Goal: Check status

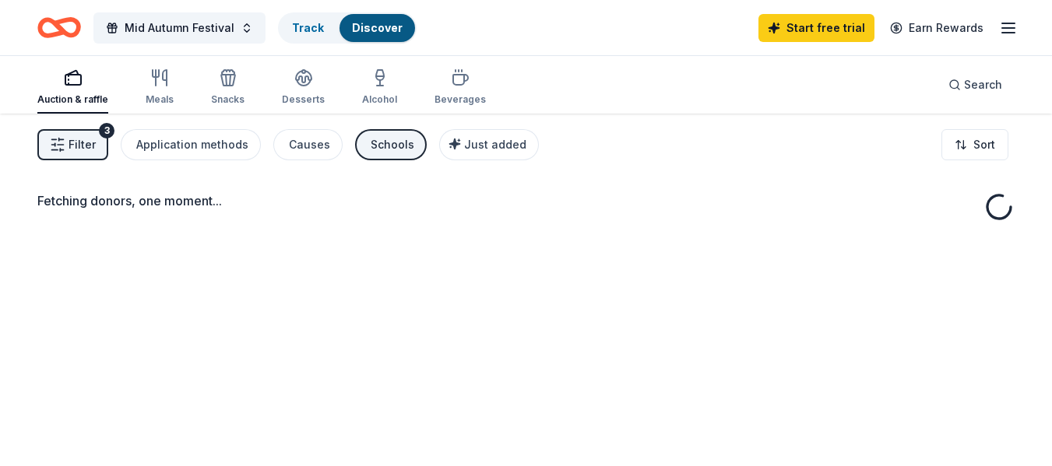
click at [423, 241] on div "Fetching donors, one moment..." at bounding box center [526, 347] width 1052 height 466
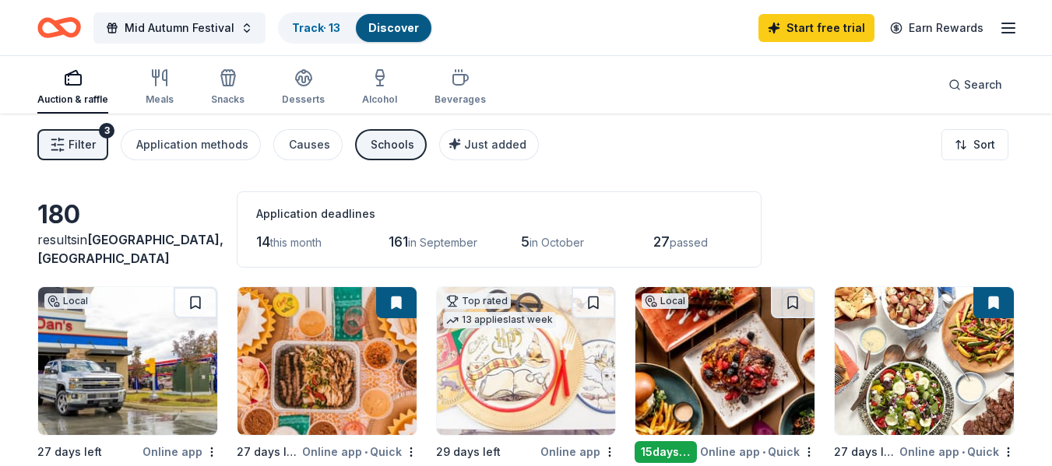
click at [312, 244] on span "this month" at bounding box center [295, 242] width 51 height 13
click at [186, 33] on span "Mid Autumn Festival" at bounding box center [180, 28] width 110 height 19
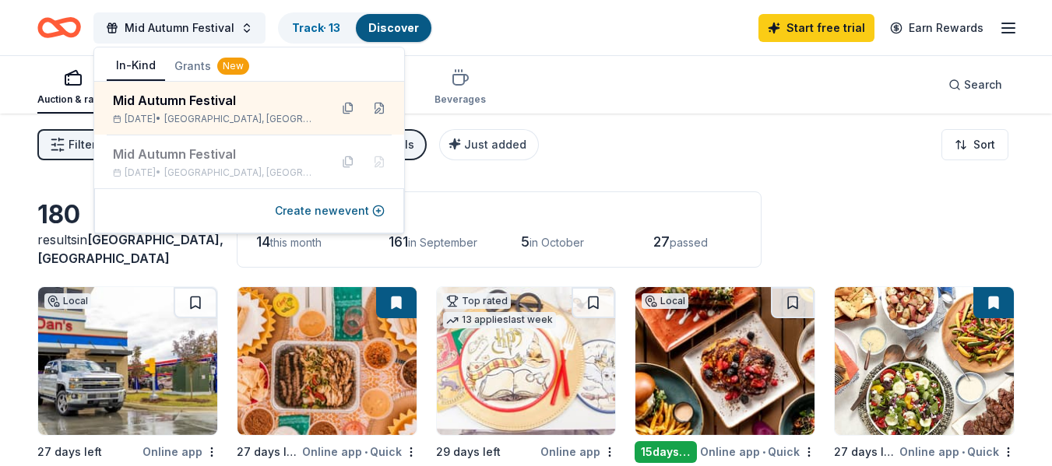
click at [58, 83] on div "button" at bounding box center [72, 78] width 71 height 19
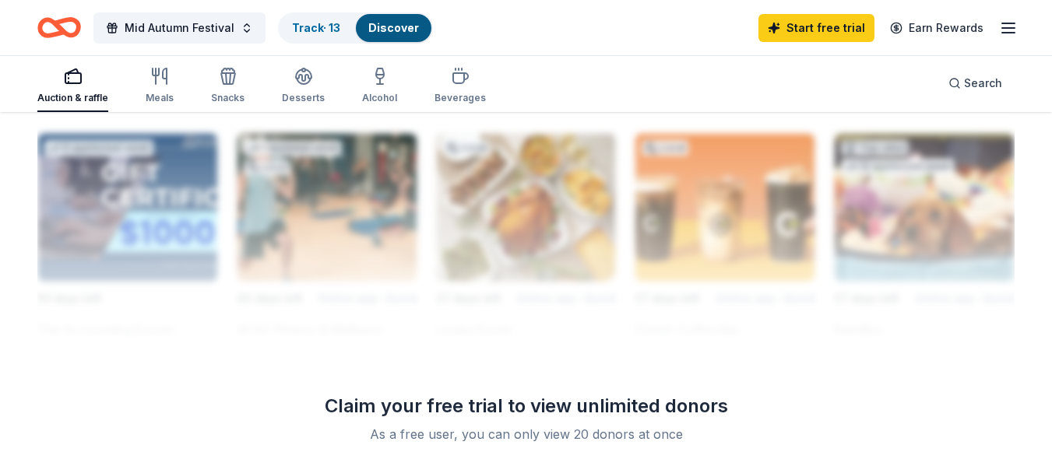
scroll to position [1401, 0]
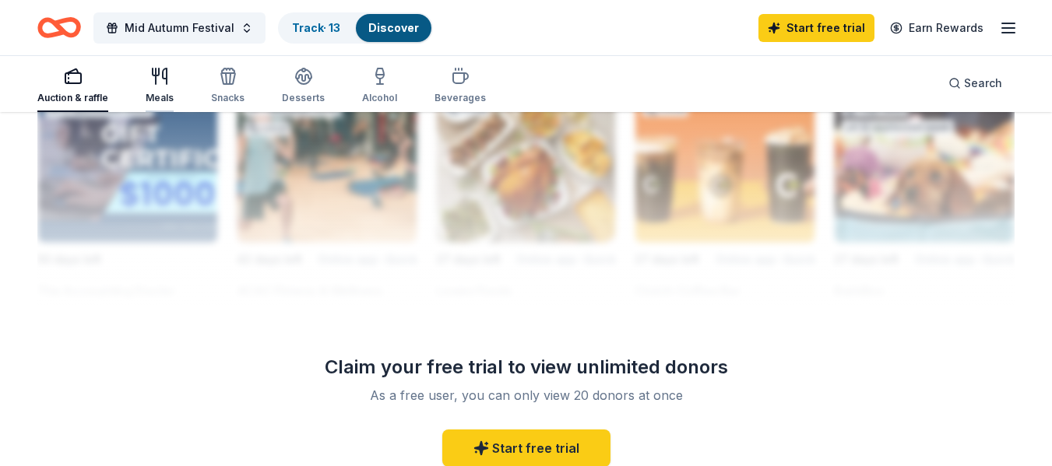
click at [166, 82] on icon "button" at bounding box center [165, 77] width 4 height 16
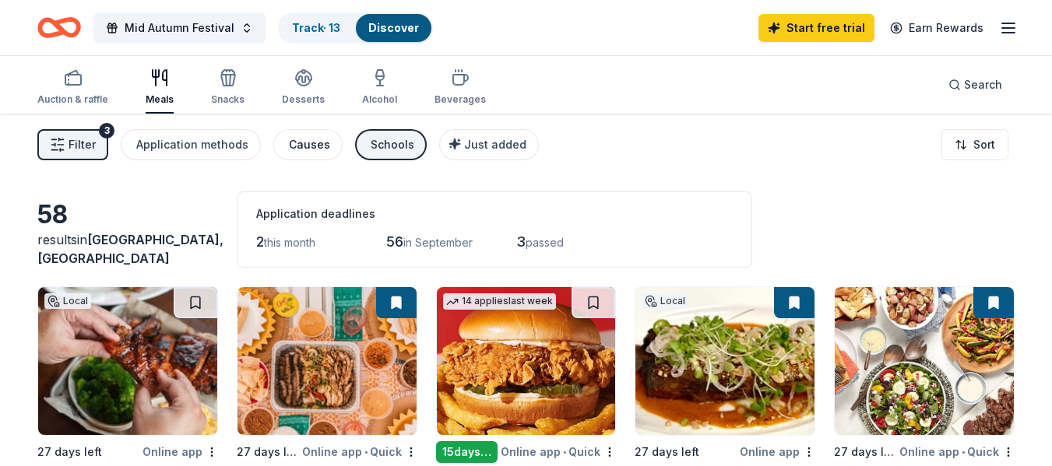
click at [289, 144] on div "Causes" at bounding box center [309, 144] width 41 height 19
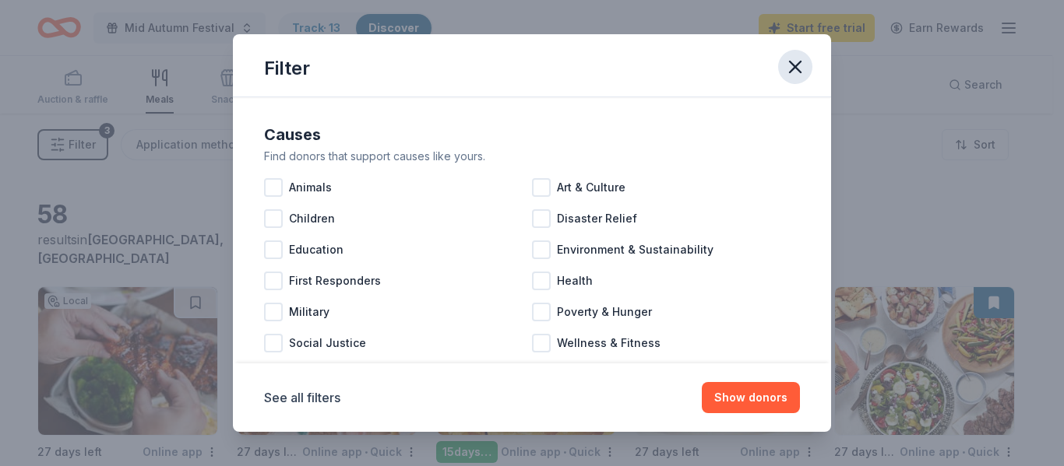
drag, startPoint x: 794, startPoint y: 76, endPoint x: 786, endPoint y: 73, distance: 9.1
click at [796, 77] on icon "button" at bounding box center [795, 67] width 22 height 22
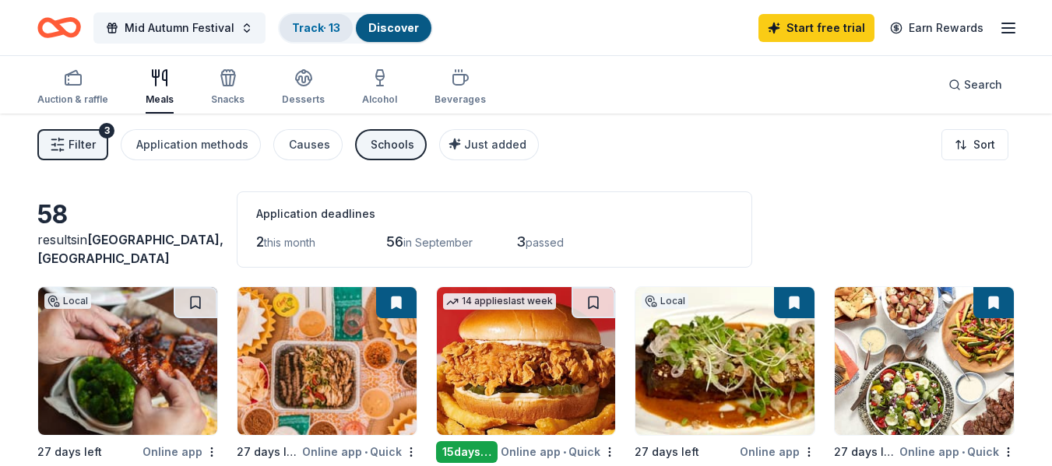
click at [315, 23] on link "Track · 13" at bounding box center [316, 27] width 48 height 13
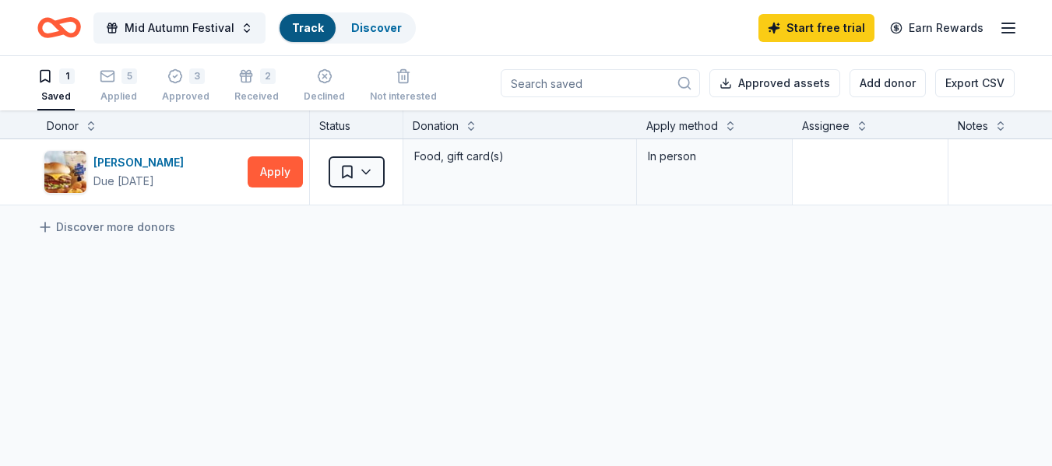
scroll to position [1, 0]
click at [125, 69] on div "5" at bounding box center [129, 76] width 16 height 16
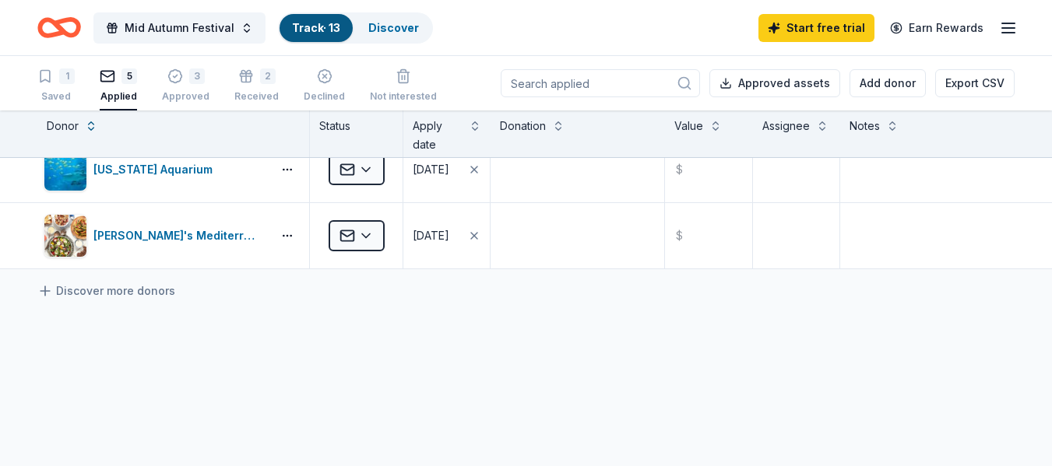
scroll to position [234, 0]
